Goal: Information Seeking & Learning: Find specific fact

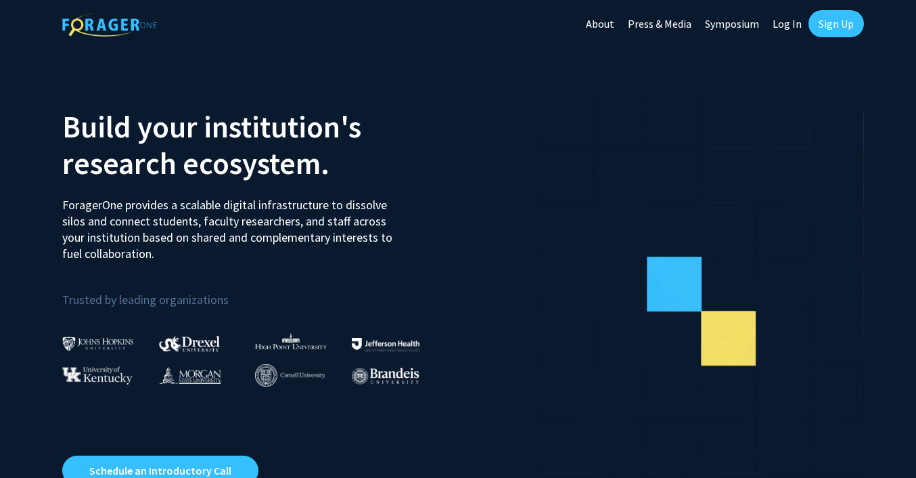
click at [798, 22] on link "Log In" at bounding box center [787, 23] width 43 height 47
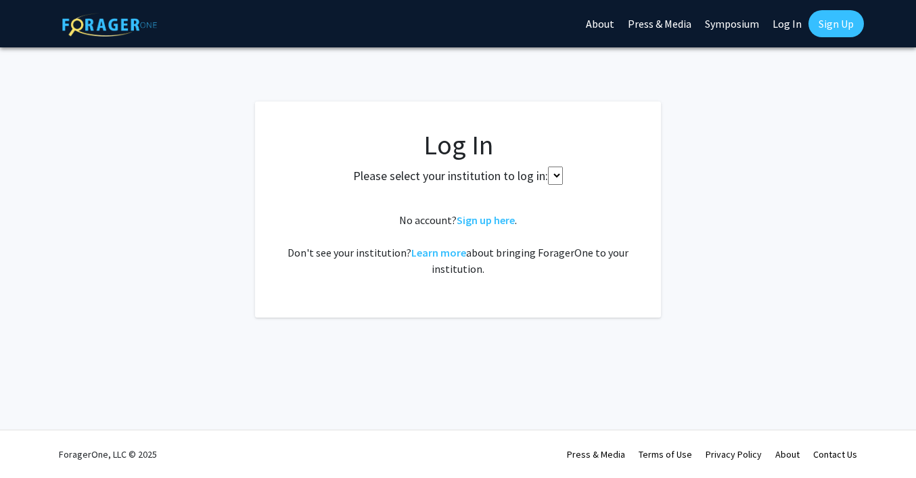
select select
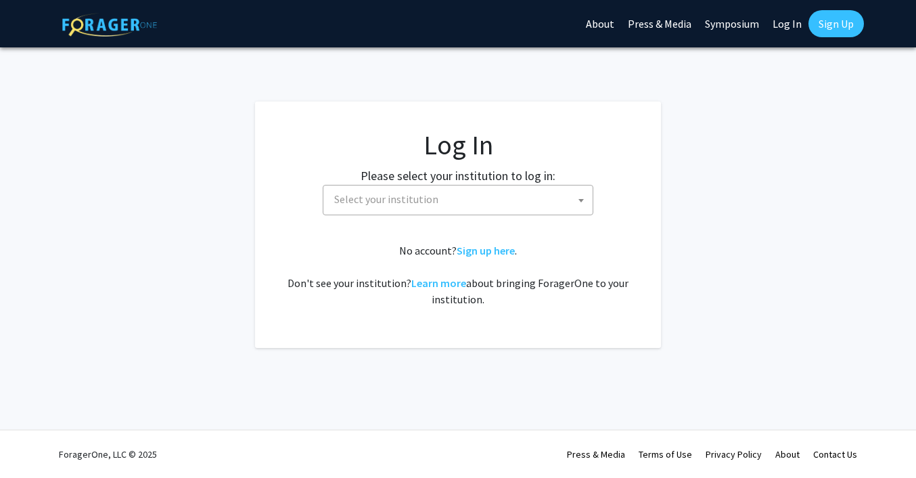
click at [582, 204] on span at bounding box center [581, 200] width 14 height 30
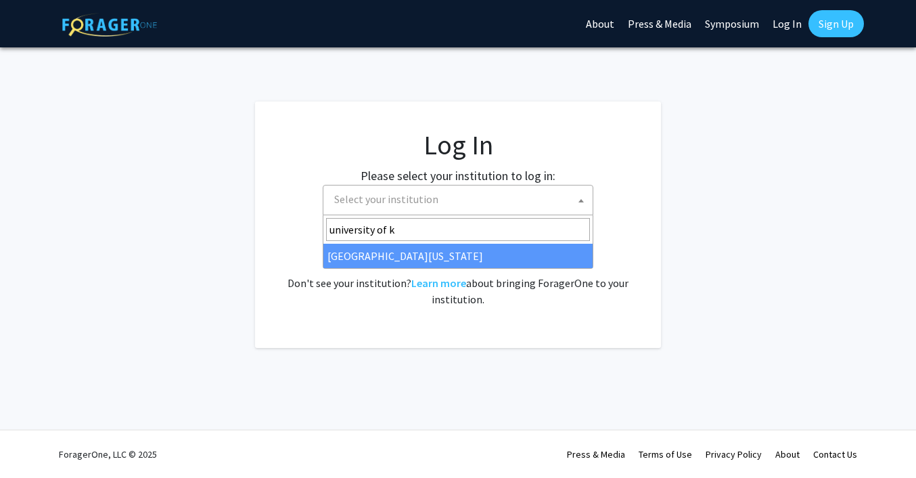
type input "university of k"
select select "13"
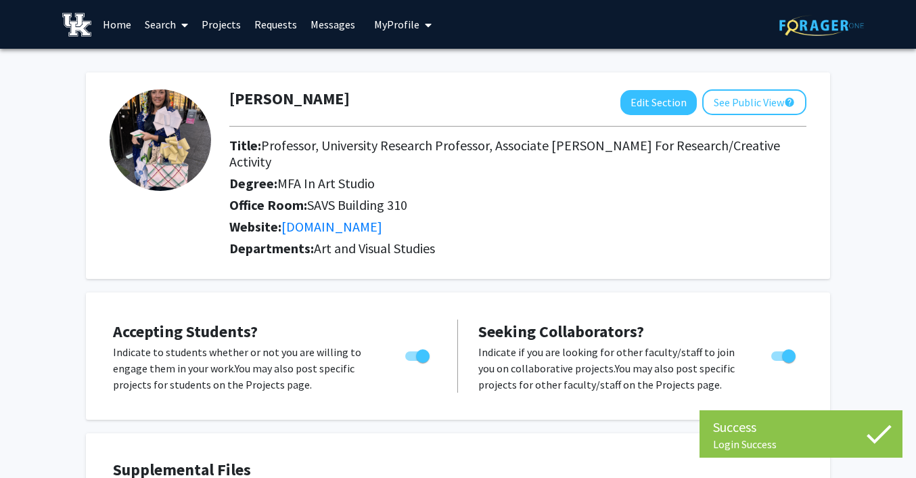
click at [176, 26] on link "Search" at bounding box center [166, 24] width 57 height 47
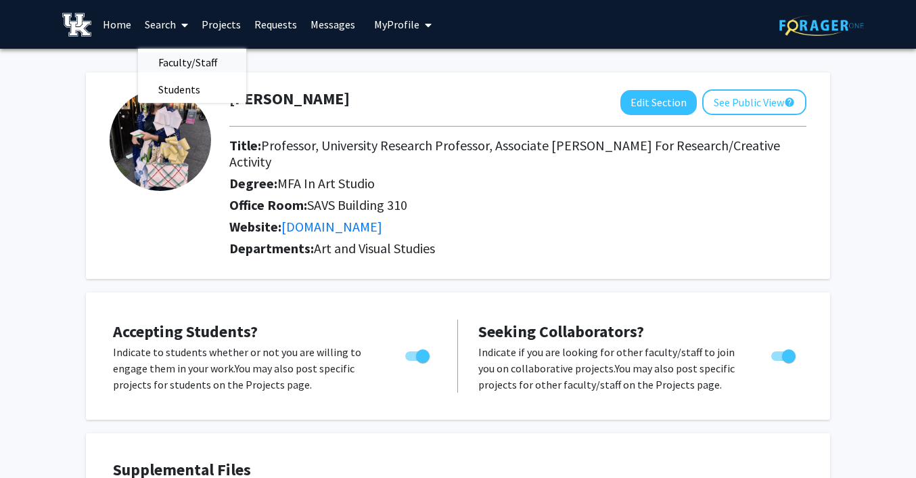
click at [177, 59] on span "Faculty/Staff" at bounding box center [187, 62] width 99 height 27
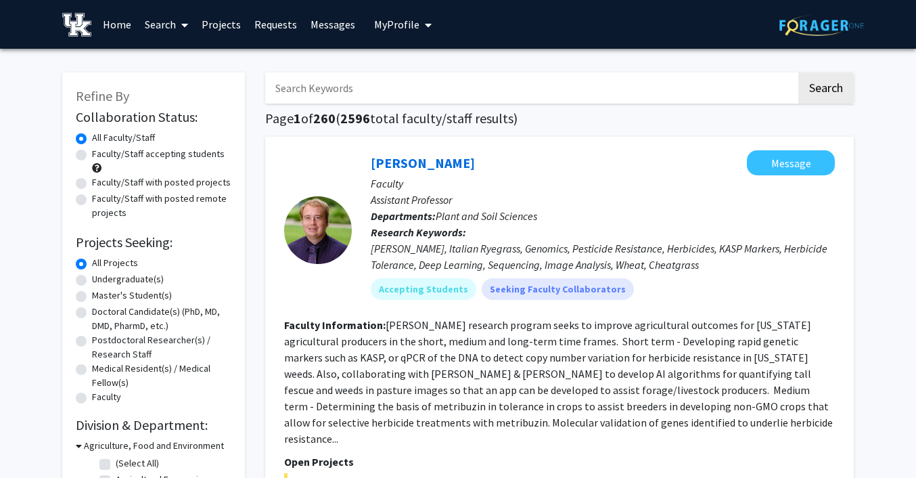
click at [373, 89] on input "Search Keywords" at bounding box center [530, 87] width 531 height 31
click at [798, 72] on button "Search" at bounding box center [825, 87] width 55 height 31
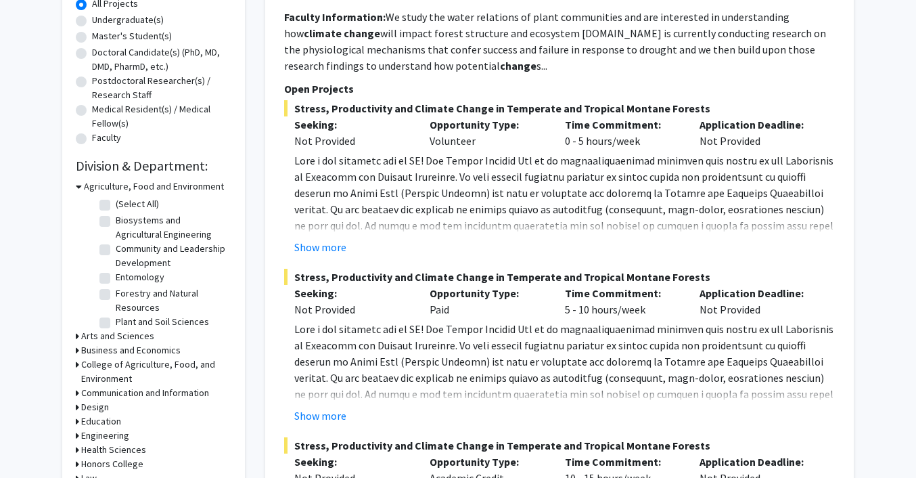
scroll to position [261, 0]
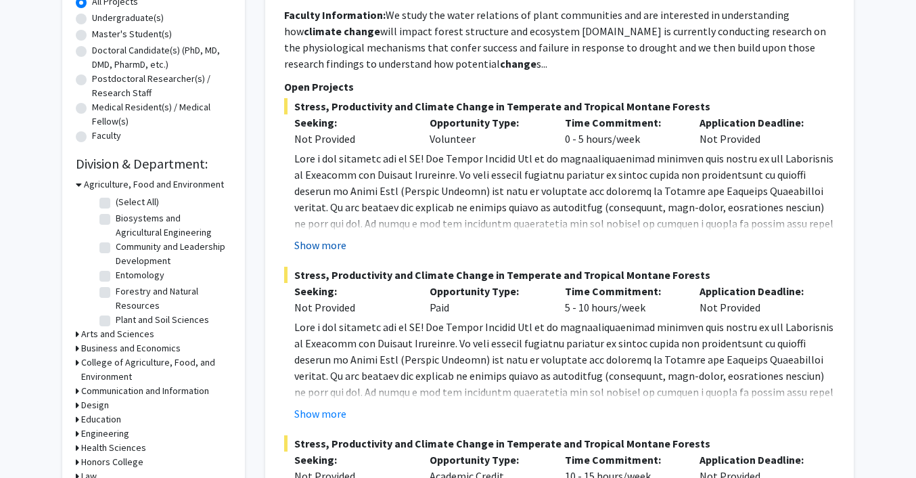
click at [336, 243] on button "Show more" at bounding box center [320, 245] width 52 height 16
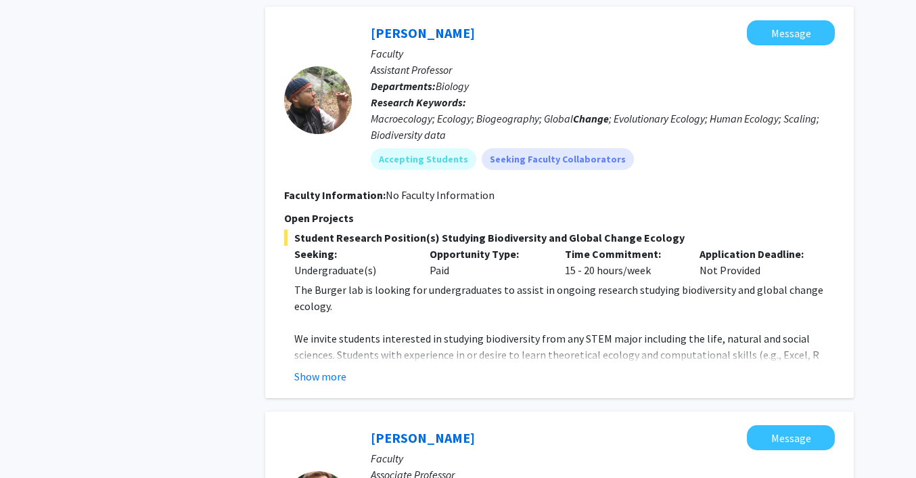
scroll to position [3085, 0]
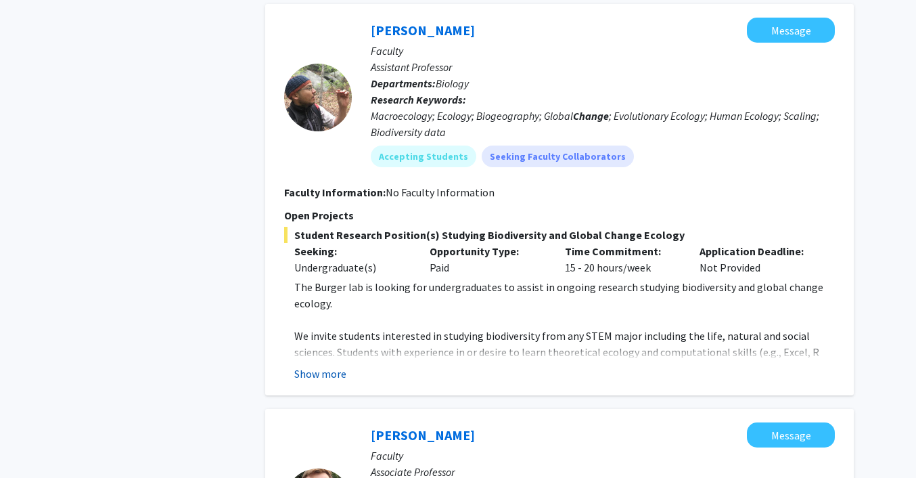
click at [336, 365] on button "Show more" at bounding box center [320, 373] width 52 height 16
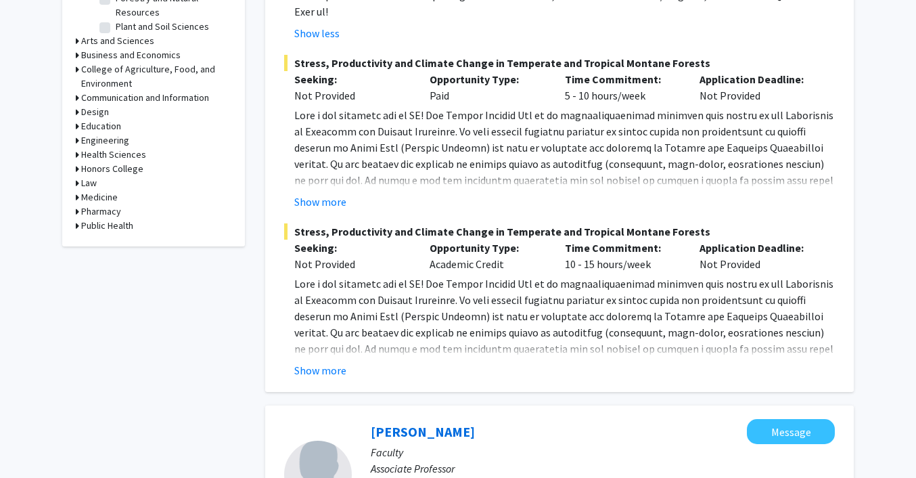
scroll to position [0, 0]
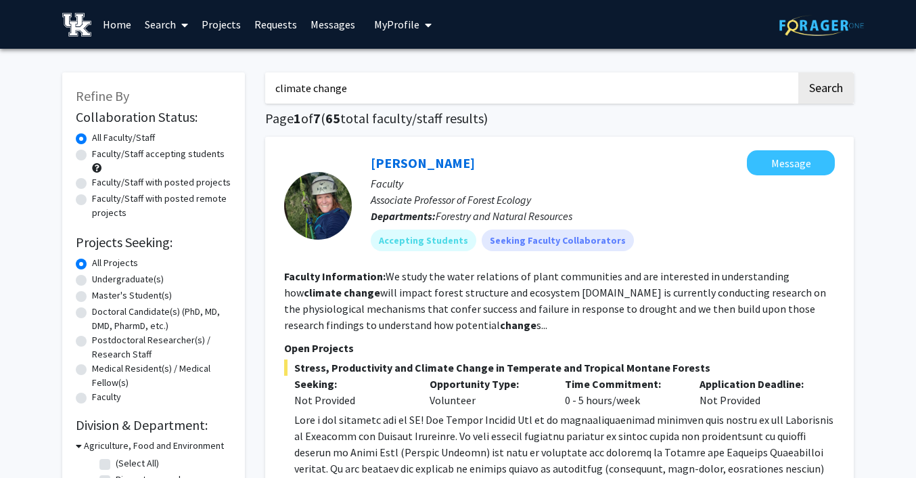
drag, startPoint x: 350, startPoint y: 92, endPoint x: 275, endPoint y: 82, distance: 75.8
click at [275, 82] on input "climate change" at bounding box center [530, 87] width 531 height 31
click at [798, 72] on button "Search" at bounding box center [825, 87] width 55 height 31
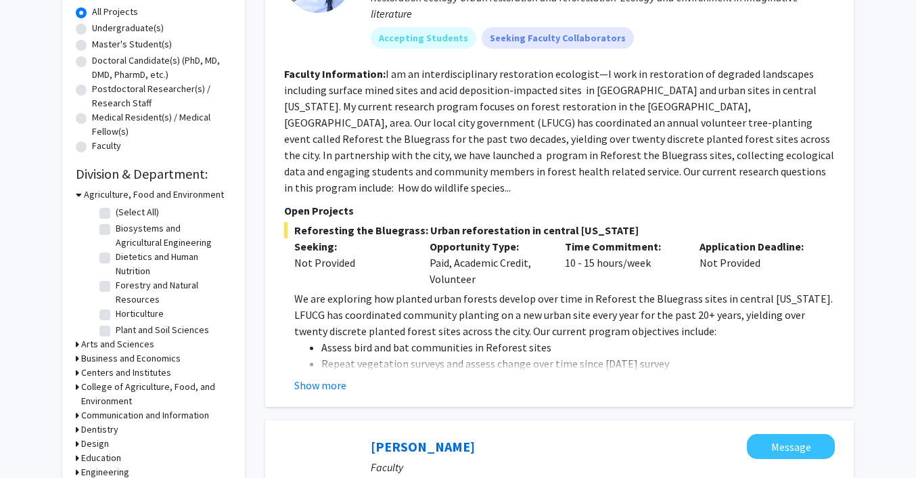
scroll to position [252, 0]
click at [334, 376] on button "Show more" at bounding box center [320, 384] width 52 height 16
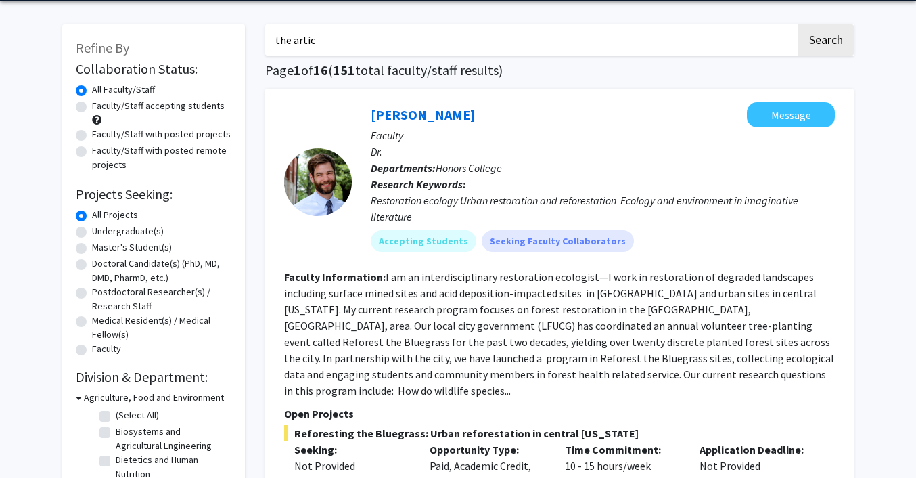
scroll to position [0, 0]
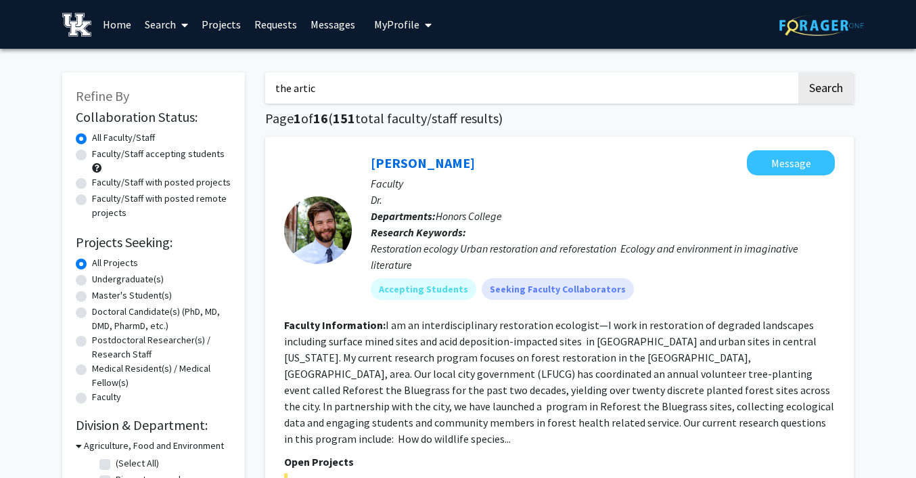
drag, startPoint x: 294, startPoint y: 89, endPoint x: 264, endPoint y: 91, distance: 29.9
click at [265, 91] on input "the artic" at bounding box center [530, 87] width 531 height 31
click at [798, 72] on button "Search" at bounding box center [825, 87] width 55 height 31
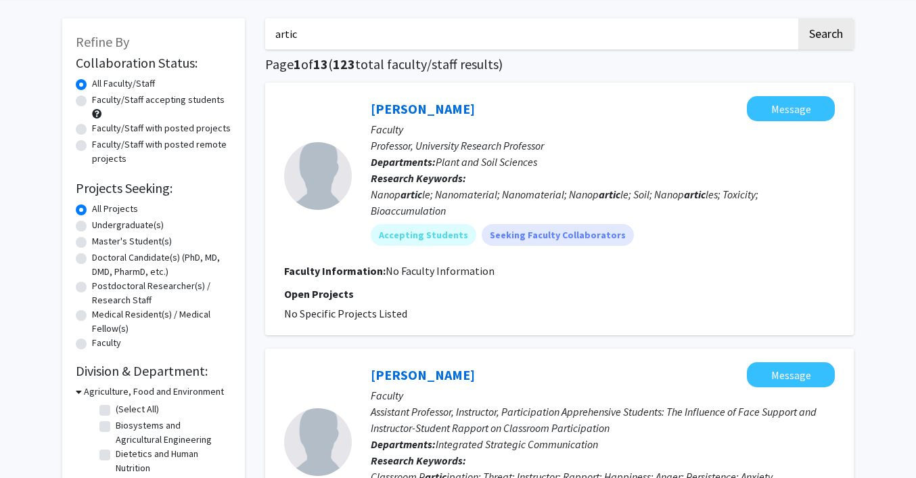
scroll to position [55, 0]
click at [798, 18] on button "Search" at bounding box center [825, 33] width 55 height 31
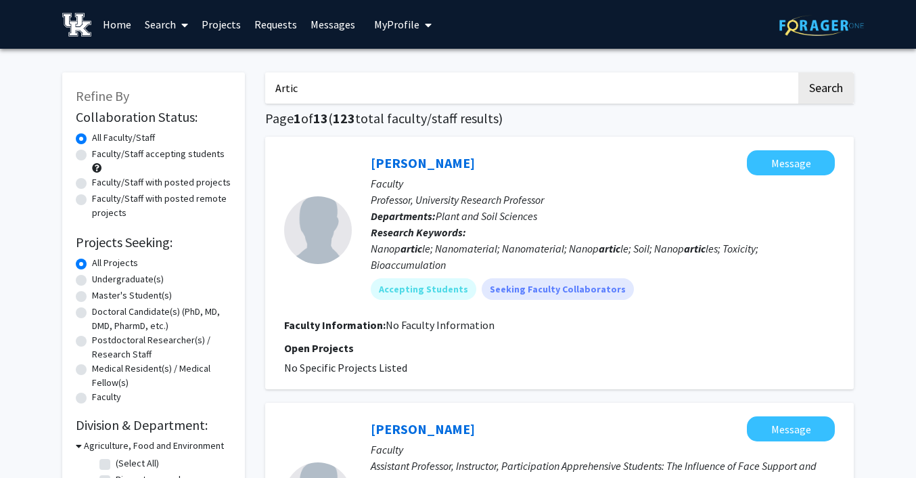
click at [285, 89] on input "Artic" at bounding box center [530, 87] width 531 height 31
type input "Arctic"
click at [798, 72] on button "Search" at bounding box center [825, 87] width 55 height 31
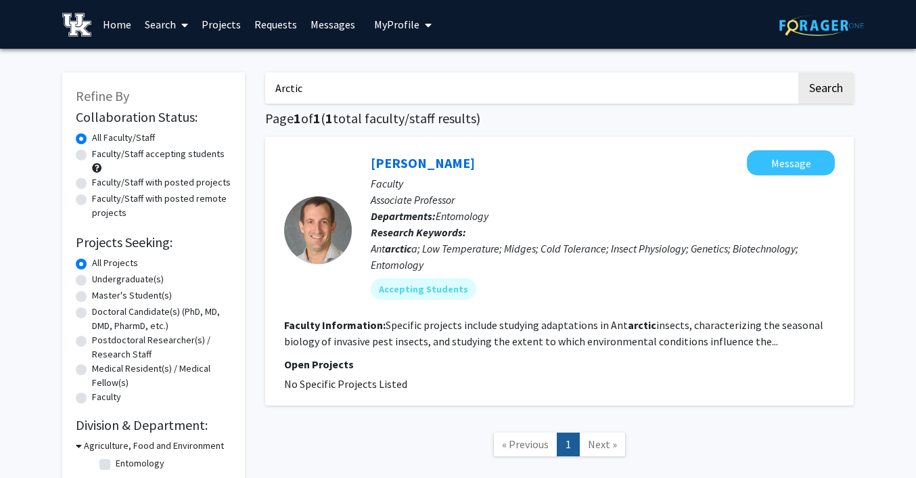
drag, startPoint x: 315, startPoint y: 87, endPoint x: 265, endPoint y: 85, distance: 50.1
click at [265, 85] on div "Arctic Search Page 1 of 1 ( 1 total faculty/staff results) Nicholas Teets Messa…" at bounding box center [559, 274] width 609 height 430
click at [168, 22] on link "Search" at bounding box center [166, 24] width 57 height 47
click at [170, 60] on span "Faculty/Staff" at bounding box center [187, 62] width 99 height 27
